Goal: Find specific page/section: Find specific page/section

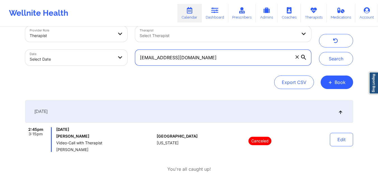
click at [228, 59] on input "kaylabalaj@gmail.com" at bounding box center [223, 58] width 176 height 16
paste input "felipempineda"
type input "felipempineda@gmail.com"
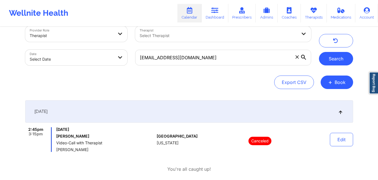
click at [343, 59] on button "Search" at bounding box center [336, 58] width 34 height 13
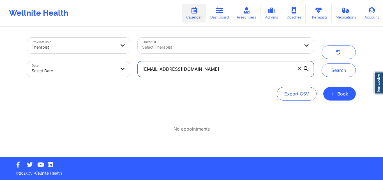
click at [222, 71] on input "felipempineda@gmail.com" at bounding box center [226, 69] width 176 height 16
click at [221, 71] on input "felipempineda@gmail.com" at bounding box center [226, 69] width 176 height 16
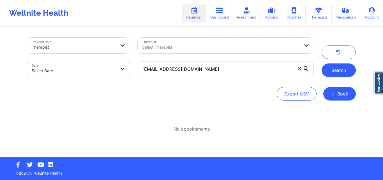
click at [349, 68] on button "Search" at bounding box center [338, 69] width 34 height 13
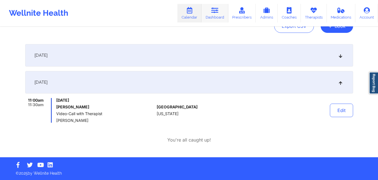
scroll to position [67, 0]
click at [222, 15] on link "Dashboard" at bounding box center [215, 13] width 27 height 18
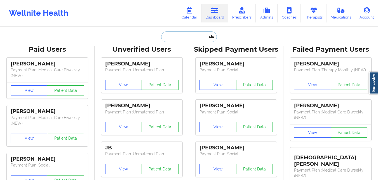
click at [179, 34] on input "text" at bounding box center [188, 36] width 55 height 11
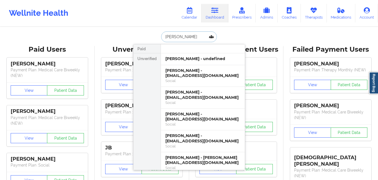
type input "J"
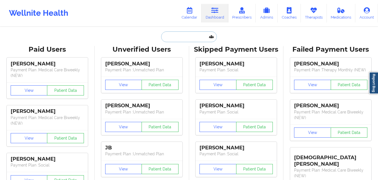
paste input "[PERSON_NAME]"
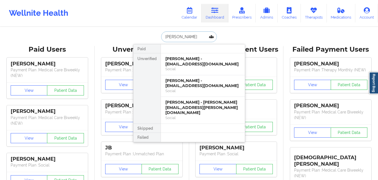
type input "[PERSON_NAME]"
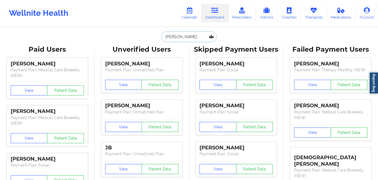
click at [191, 37] on input "[PERSON_NAME]" at bounding box center [188, 36] width 55 height 11
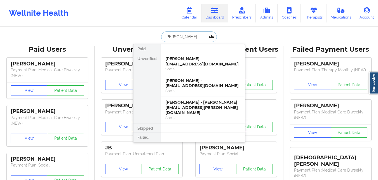
click at [191, 37] on input "[PERSON_NAME]" at bounding box center [188, 36] width 55 height 11
click at [192, 37] on input "[PERSON_NAME]" at bounding box center [188, 36] width 55 height 11
